Goal: Transaction & Acquisition: Purchase product/service

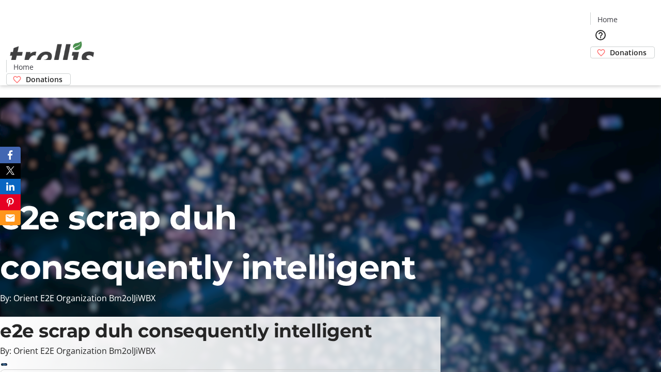
click at [610, 47] on span "Donations" at bounding box center [628, 52] width 37 height 11
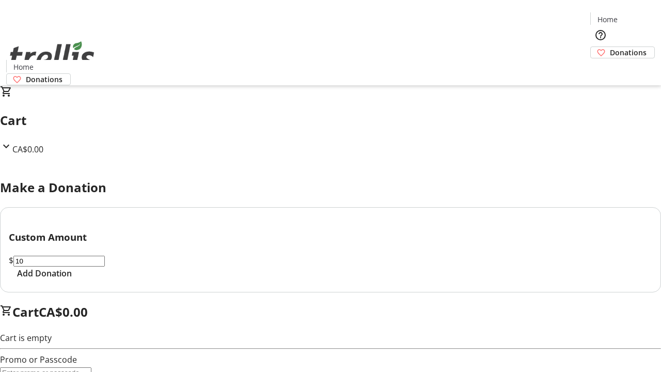
click at [72, 279] on span "Add Donation" at bounding box center [44, 273] width 55 height 12
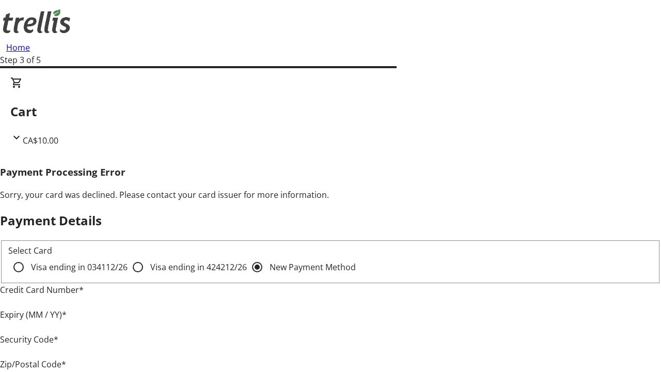
click at [128, 276] on input "Visa ending in 4242 12/26" at bounding box center [138, 267] width 21 height 21
radio input "true"
